Goal: Task Accomplishment & Management: Manage account settings

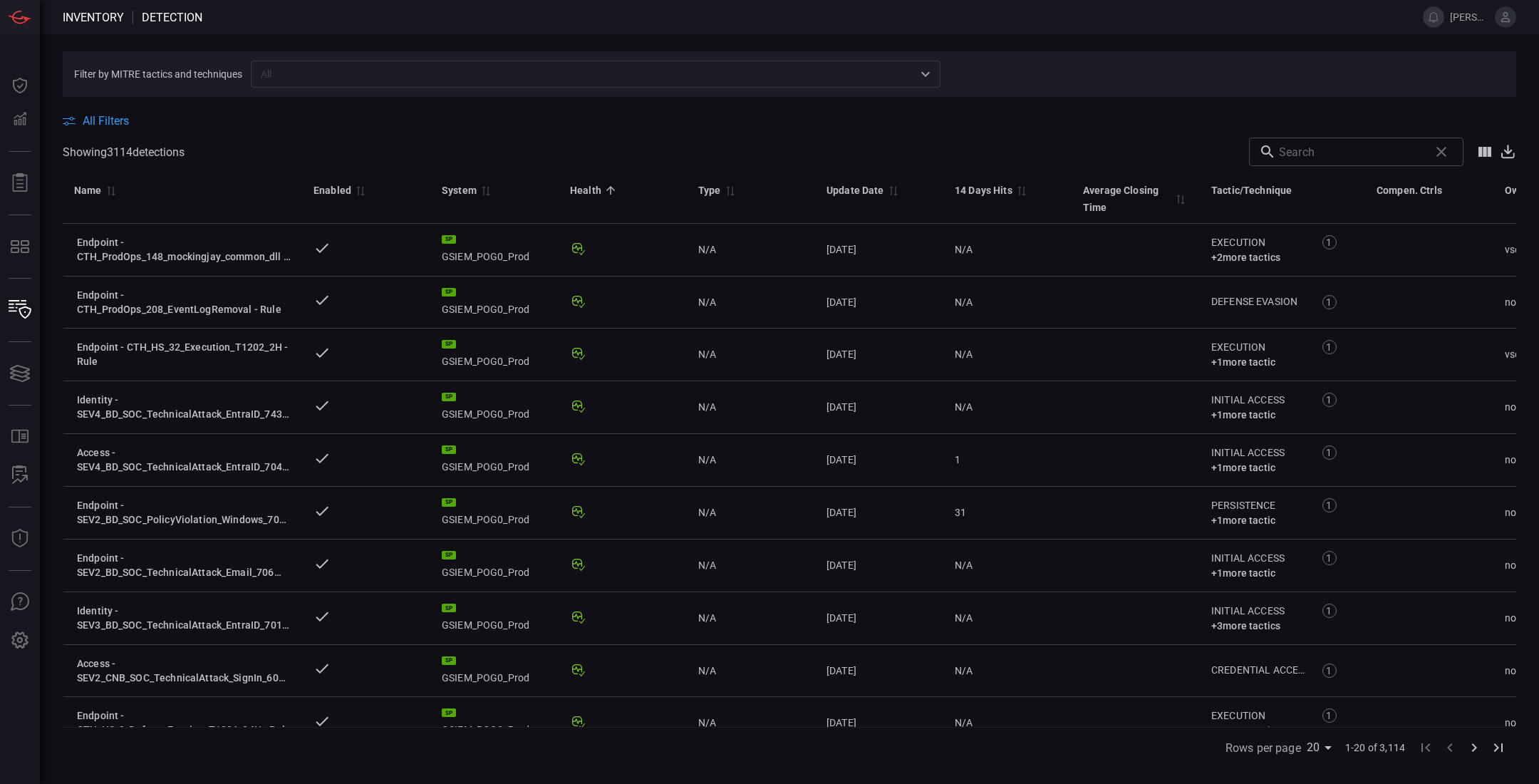
click at [125, 17] on nav "Inventory Detection" at bounding box center [132, 17] width 139 height 13
click at [155, 15] on span "Detection" at bounding box center [172, 17] width 60 height 13
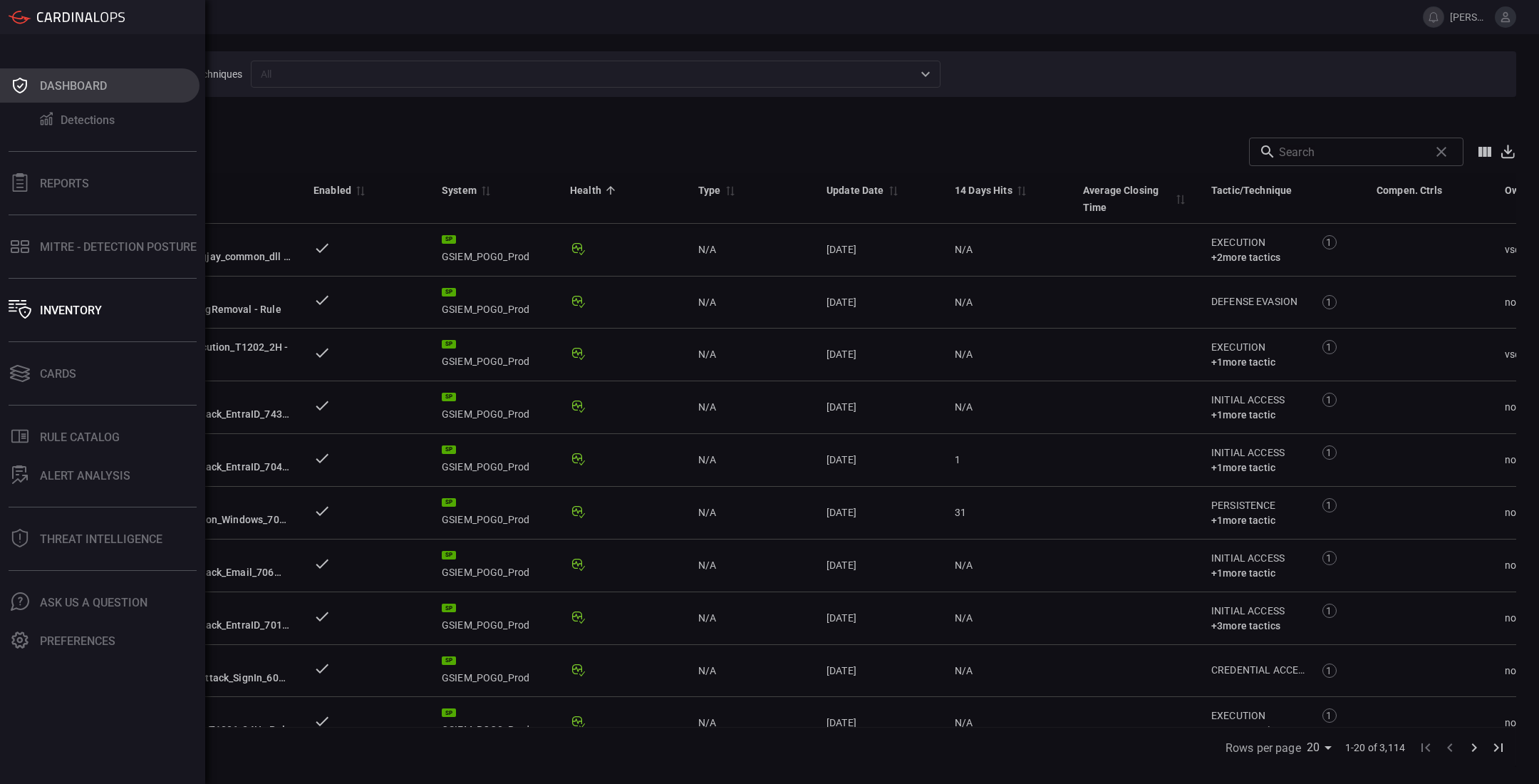
click at [25, 94] on icon at bounding box center [20, 85] width 23 height 20
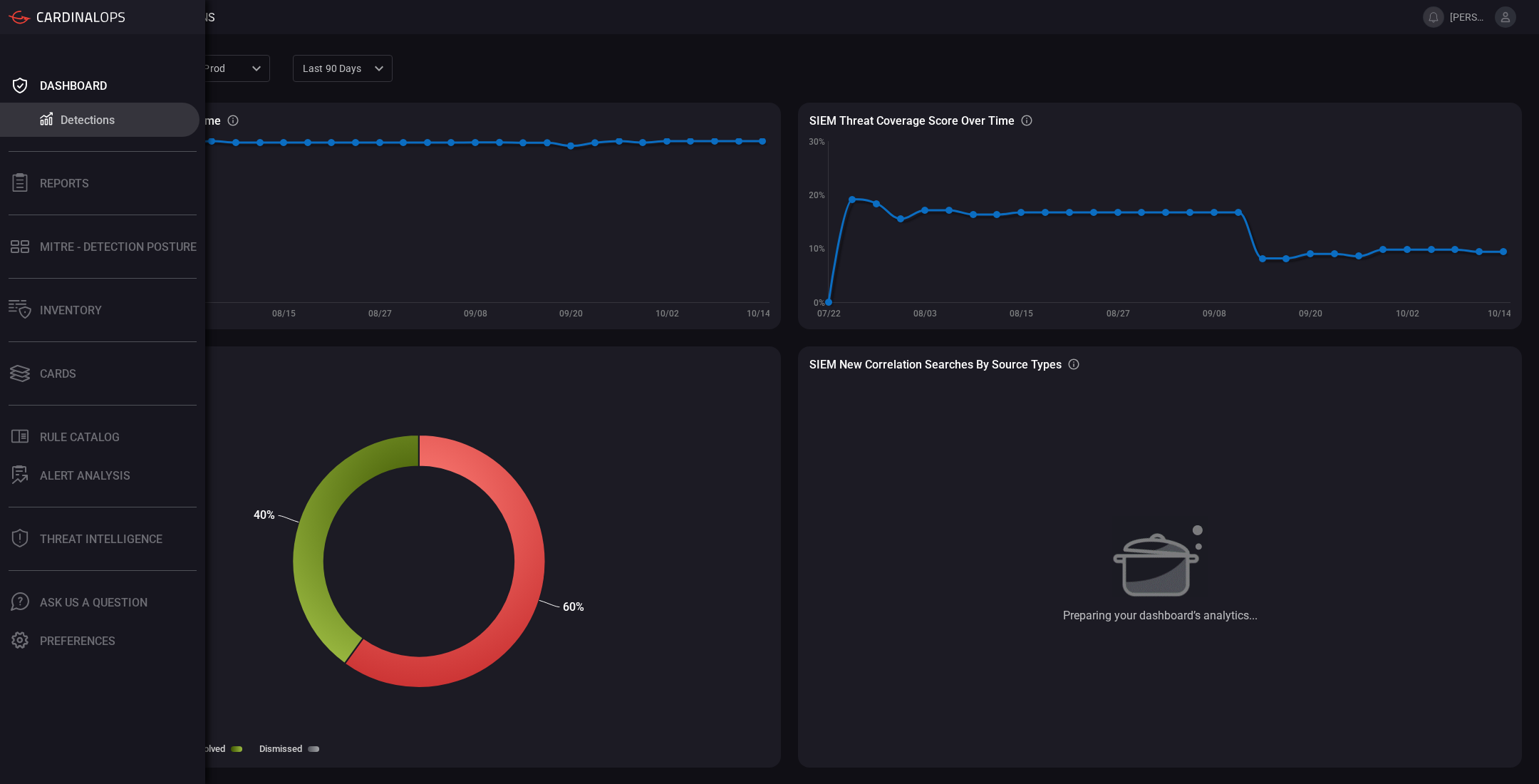
click at [58, 20] on icon at bounding box center [57, 17] width 6 height 10
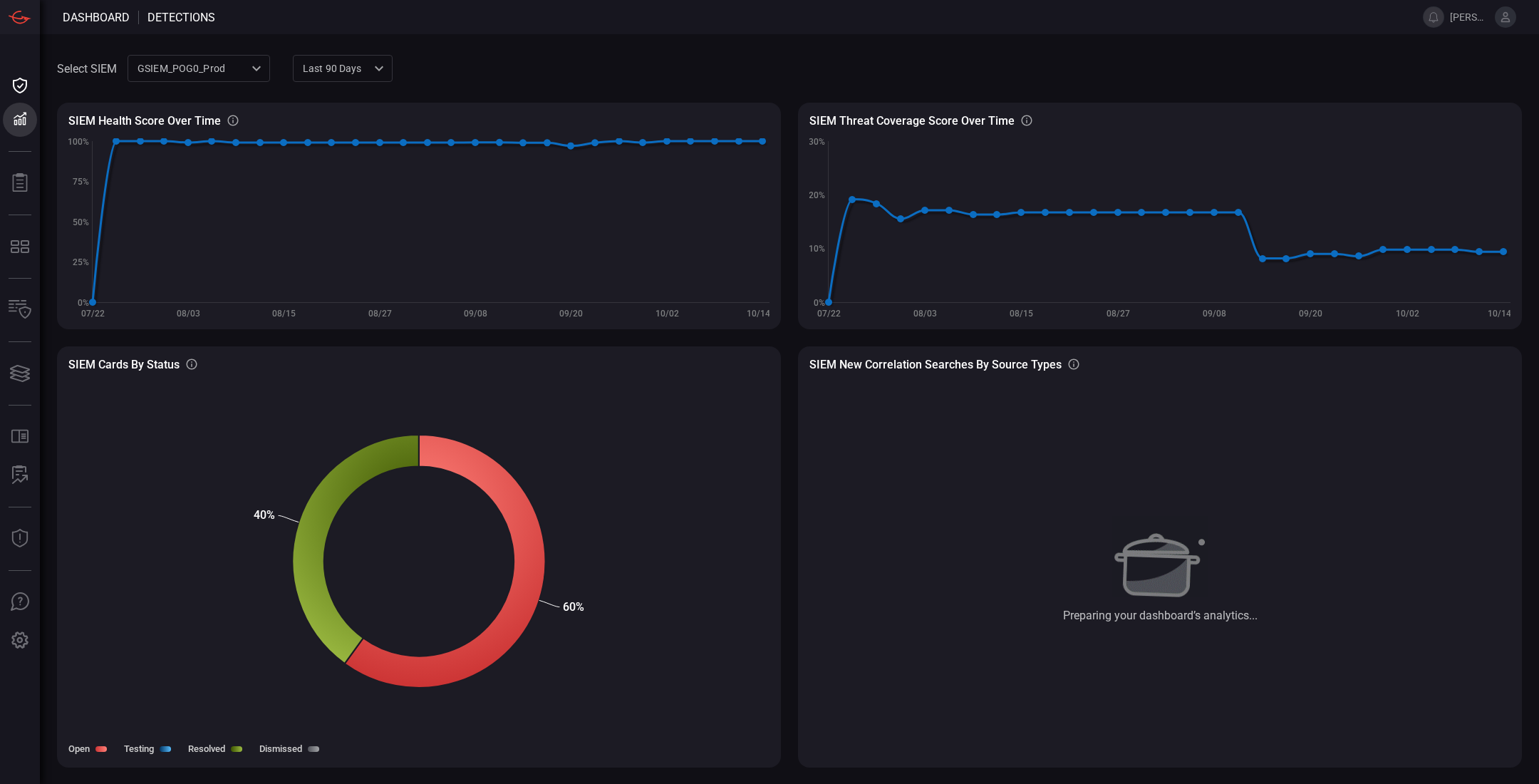
click at [238, 14] on span at bounding box center [810, 17] width 1191 height 35
click at [100, 19] on span "Dashboard" at bounding box center [96, 17] width 67 height 13
click at [183, 12] on span "Detections" at bounding box center [181, 17] width 67 height 13
click at [103, 69] on label "Select SIEM" at bounding box center [86, 68] width 59 height 13
click at [195, 62] on div "GSIEM_POG0_Prod 0311ca00-2277-4bf1-be0d-c3c267188b0f ​" at bounding box center [199, 68] width 142 height 27
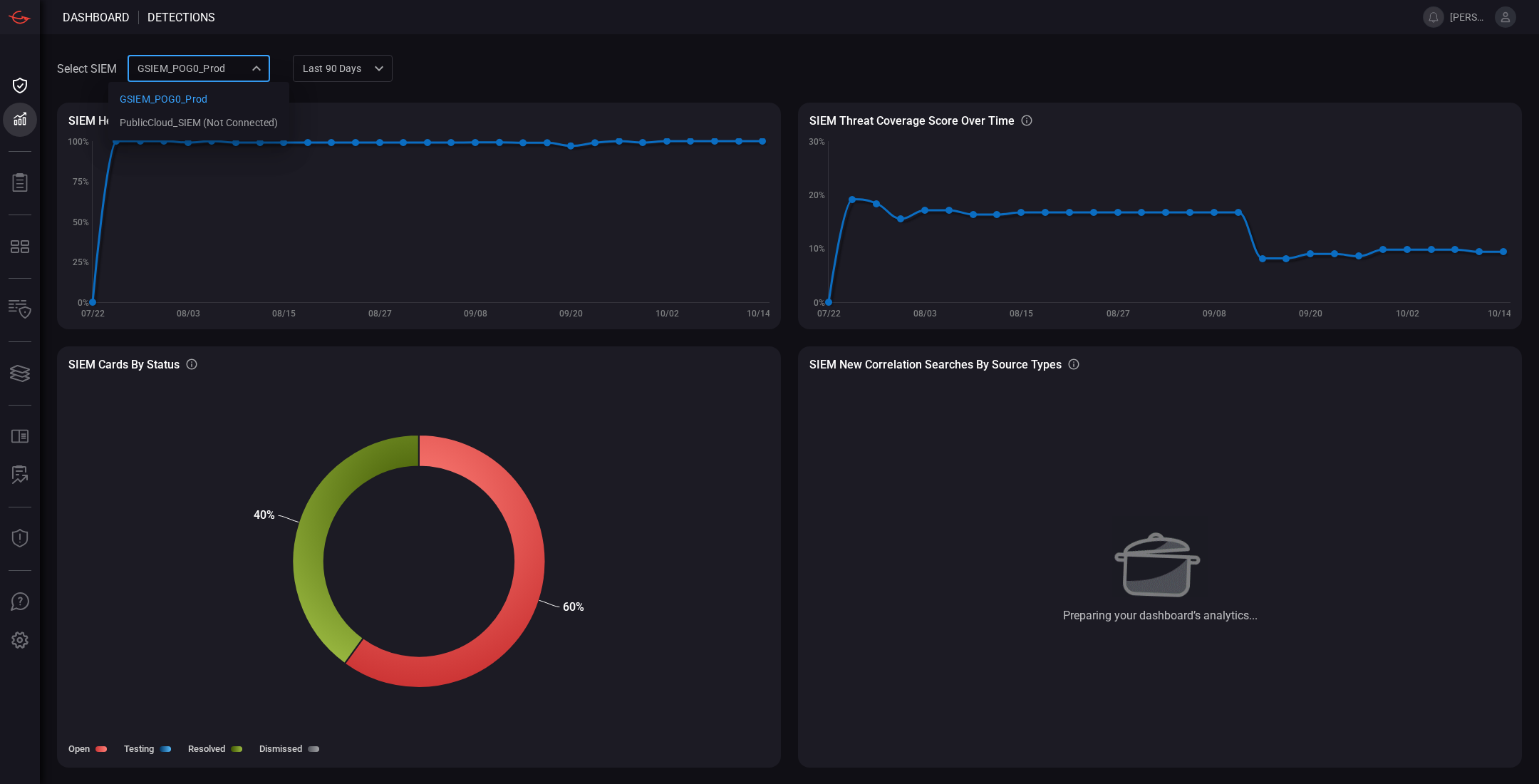
click at [195, 62] on div at bounding box center [769, 392] width 1539 height 784
click at [195, 62] on div "GSIEM_POG0_Prod 0311ca00-2277-4bf1-be0d-c3c267188b0f ​" at bounding box center [199, 68] width 142 height 27
click at [250, 43] on div at bounding box center [769, 392] width 1539 height 784
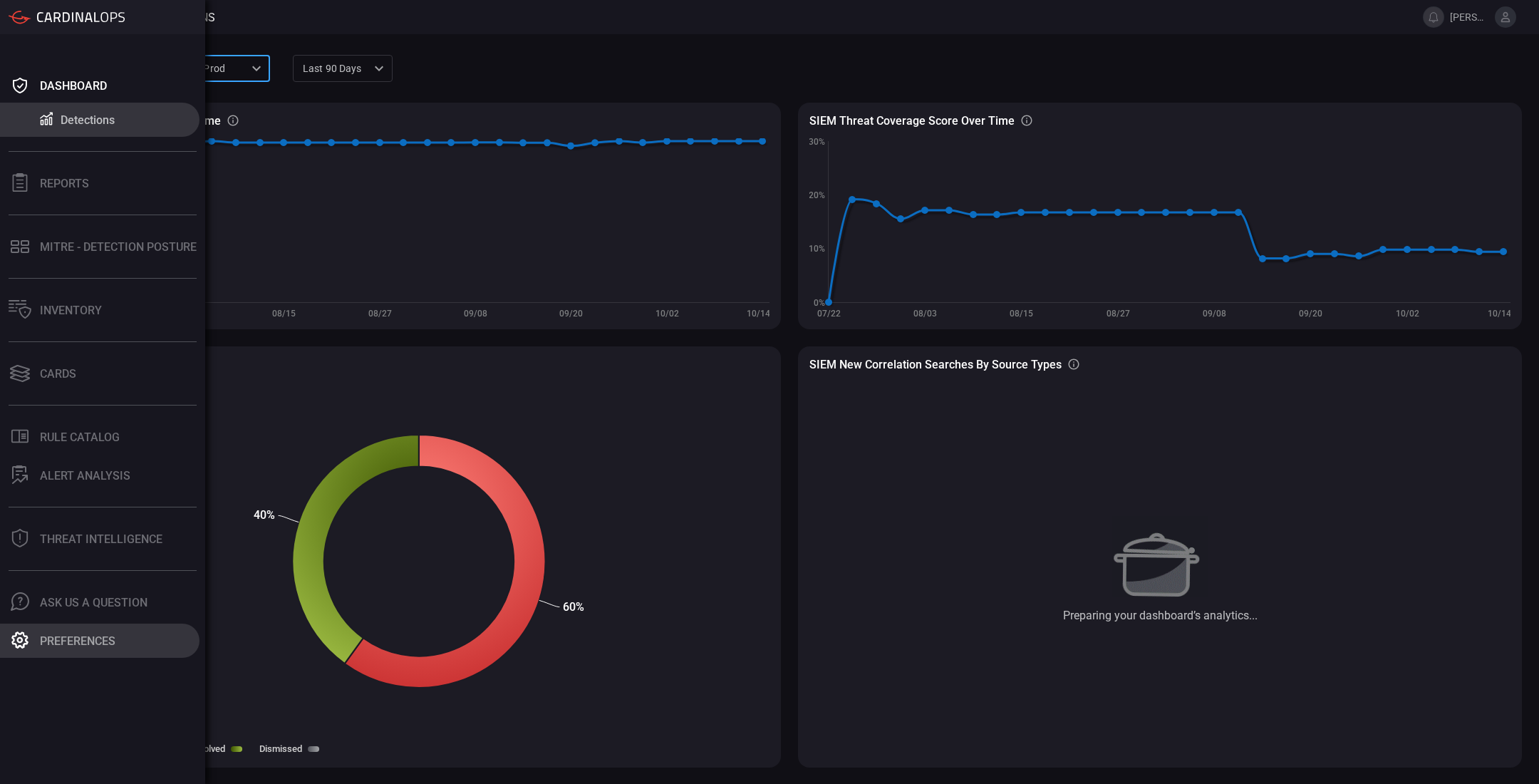
click at [81, 634] on div "Preferences" at bounding box center [77, 640] width 75 height 13
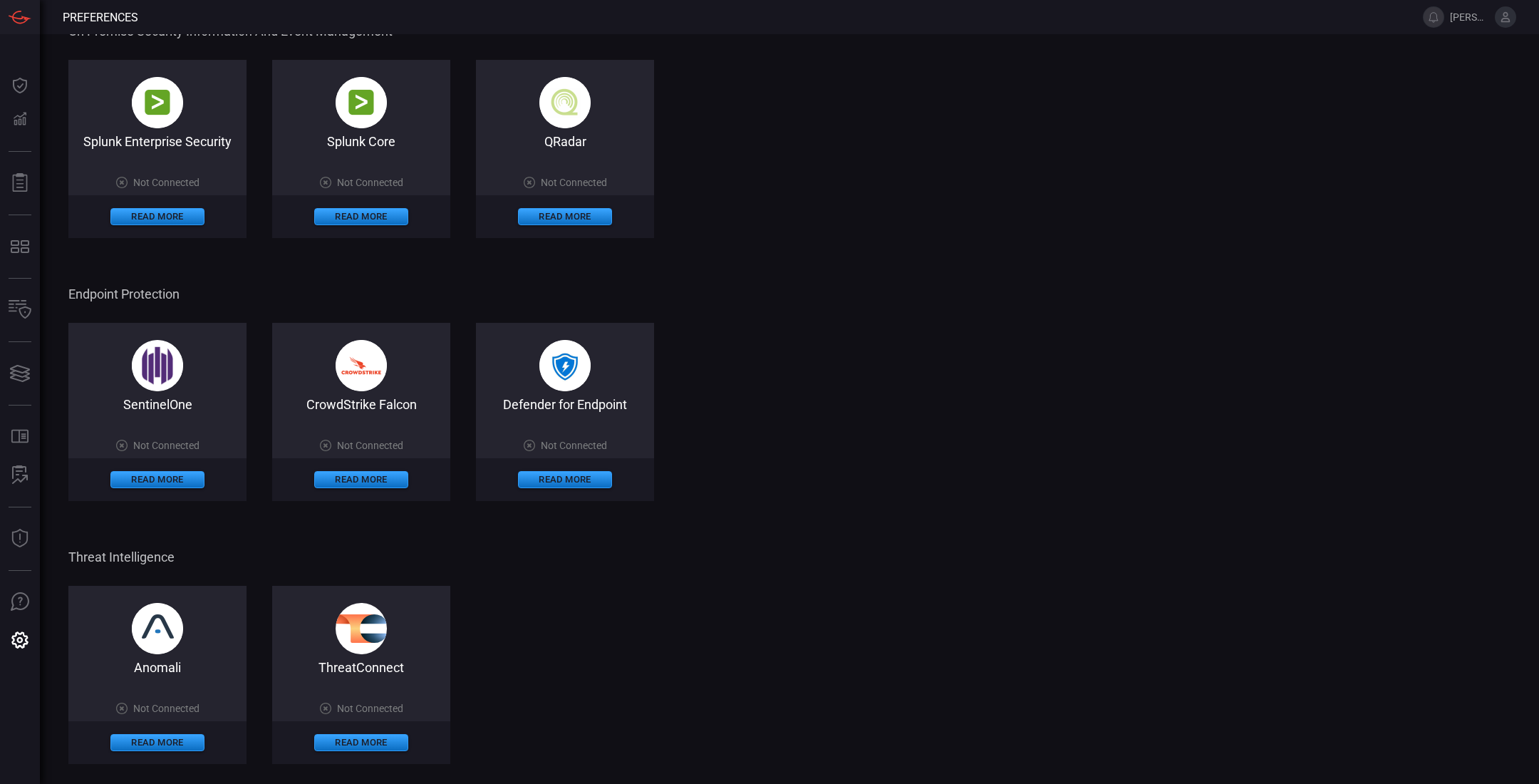
scroll to position [535, 0]
click at [396, 479] on button "Read More" at bounding box center [361, 479] width 94 height 17
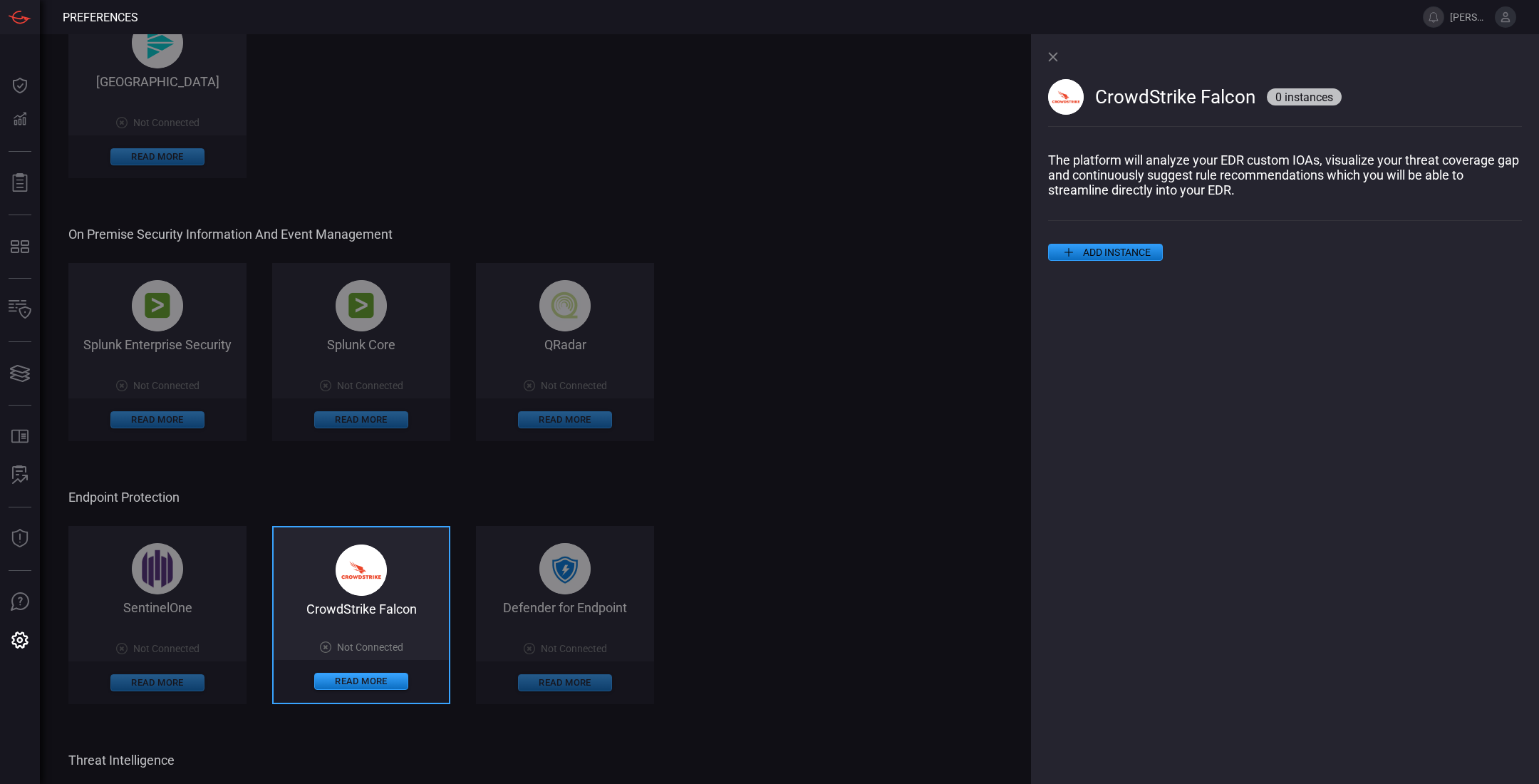
click at [1138, 249] on button "ADD INSTANCE" at bounding box center [1105, 251] width 115 height 17
